Goal: Task Accomplishment & Management: Complete application form

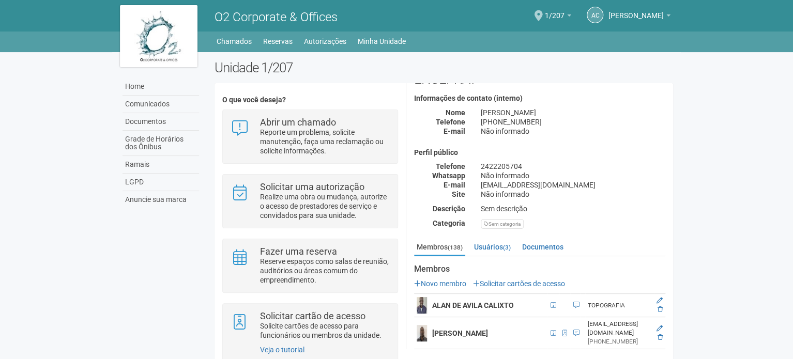
scroll to position [52, 0]
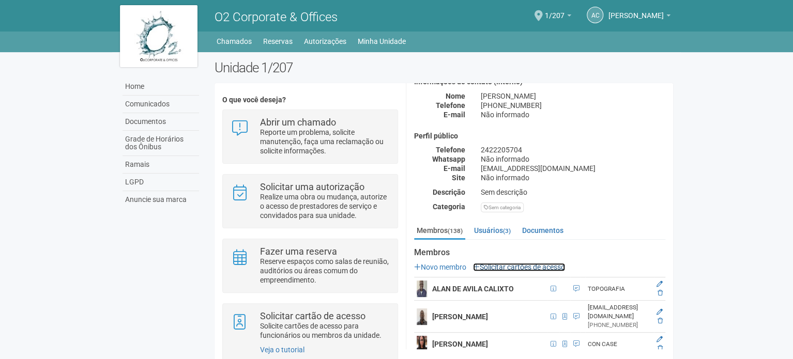
click at [544, 267] on link "Solicitar cartões de acesso" at bounding box center [519, 267] width 92 height 8
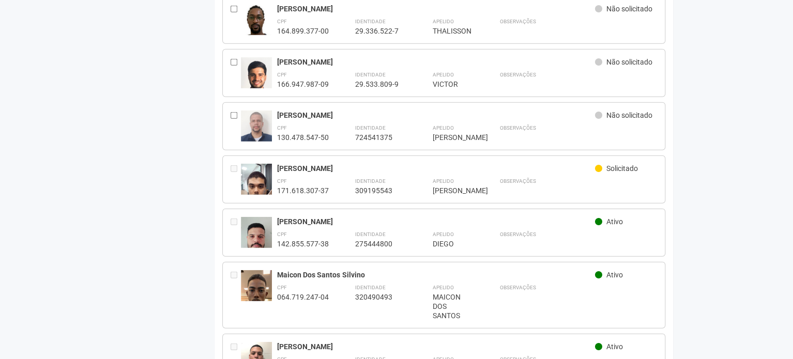
scroll to position [1292, 0]
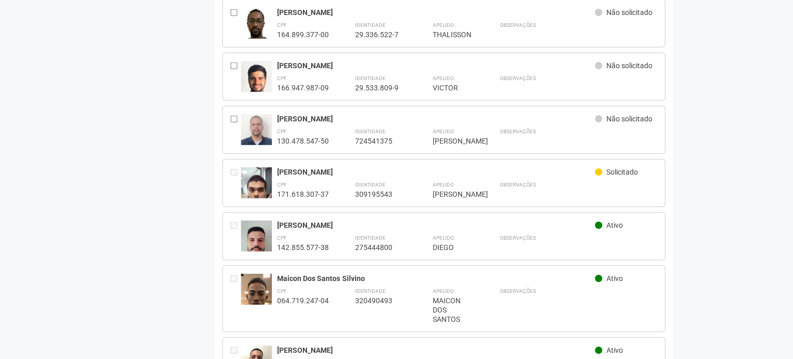
drag, startPoint x: 273, startPoint y: 163, endPoint x: 480, endPoint y: 164, distance: 206.3
click at [480, 164] on div "Gabriel Jun Vasconcellos Takahashi de Carvalho Solicitado CPF 171.618.307-37 Id…" at bounding box center [443, 183] width 443 height 48
click at [478, 168] on div "Gabriel Jun Vasconcellos Takahashi de Carvalho Solicitado" at bounding box center [467, 174] width 380 height 12
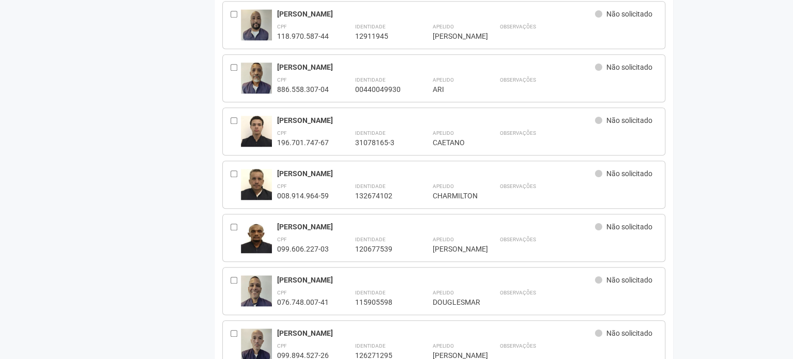
scroll to position [0, 0]
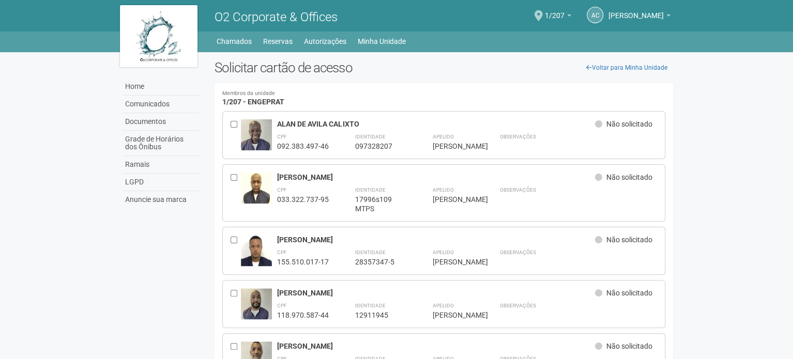
drag, startPoint x: 169, startPoint y: 130, endPoint x: 164, endPoint y: -13, distance: 143.3
click at [151, 86] on link "Home" at bounding box center [161, 87] width 77 height 18
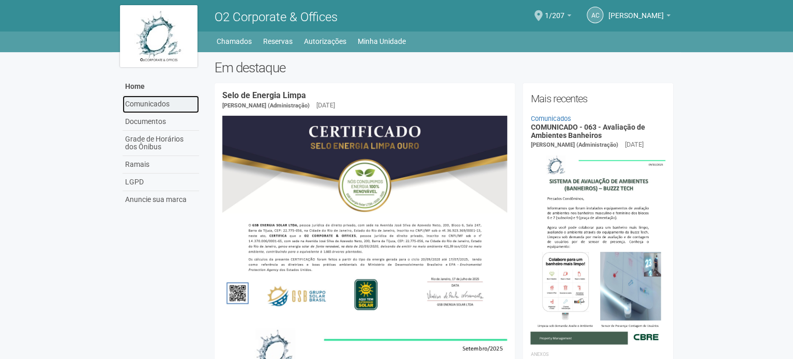
click at [164, 102] on link "Comunicados" at bounding box center [161, 105] width 77 height 18
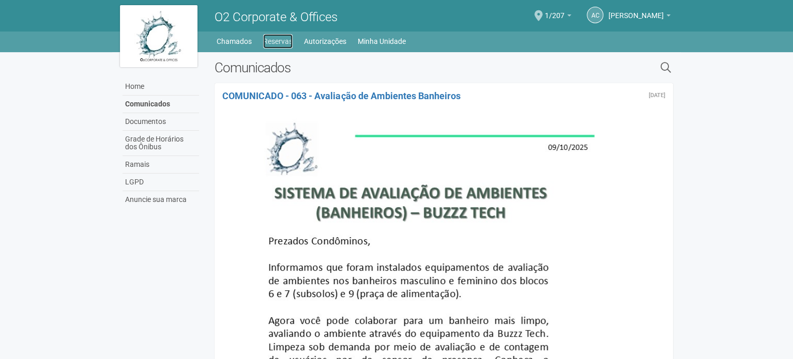
click at [268, 41] on link "Reservas" at bounding box center [277, 41] width 29 height 14
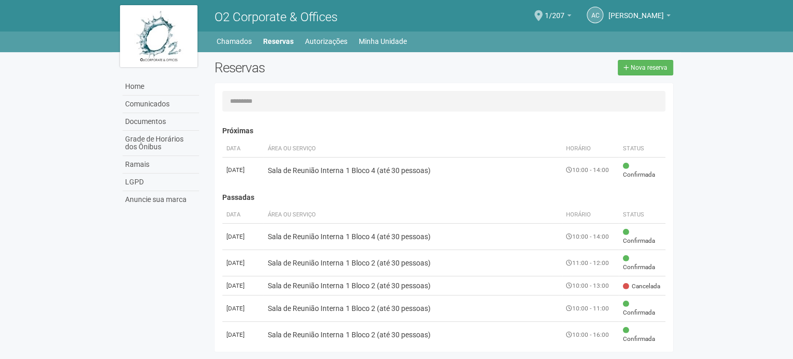
click at [261, 105] on input "text" at bounding box center [443, 101] width 443 height 21
